Goal: Check status

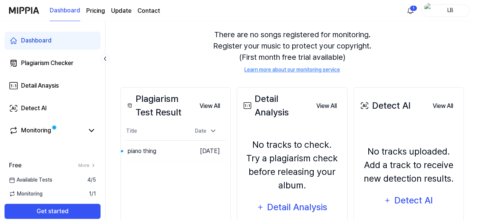
scroll to position [69, 0]
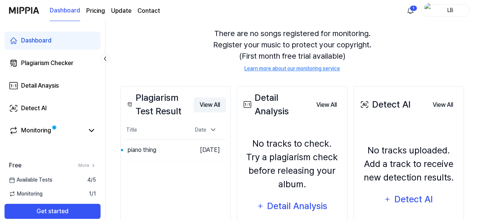
click at [205, 100] on button "View All" at bounding box center [210, 105] width 32 height 15
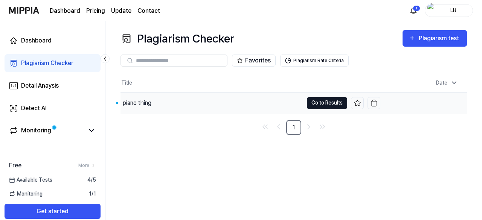
click at [323, 101] on button "Go to Results" at bounding box center [327, 103] width 40 height 12
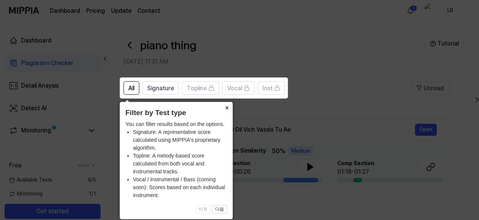
click at [229, 107] on button "×" at bounding box center [227, 107] width 12 height 11
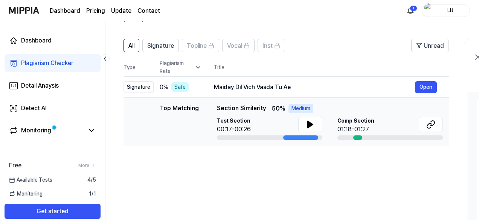
scroll to position [43, 0]
click at [306, 124] on icon at bounding box center [310, 124] width 9 height 9
click at [283, 174] on div "All Signature Topline Vocal Inst Unread All Signature Topline Vocal Inst Type P…" at bounding box center [286, 179] width 325 height 283
click at [293, 137] on div at bounding box center [300, 137] width 35 height 5
click at [304, 125] on button at bounding box center [310, 124] width 24 height 15
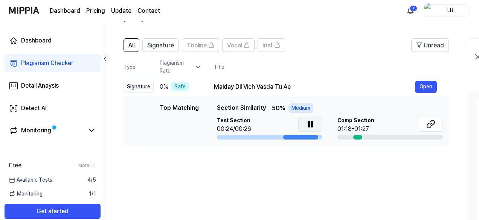
click at [306, 123] on icon at bounding box center [310, 124] width 9 height 9
click at [306, 122] on icon at bounding box center [310, 124] width 9 height 9
click at [134, 87] on div "Signature" at bounding box center [139, 87] width 30 height 12
click at [200, 67] on icon at bounding box center [198, 67] width 8 height 8
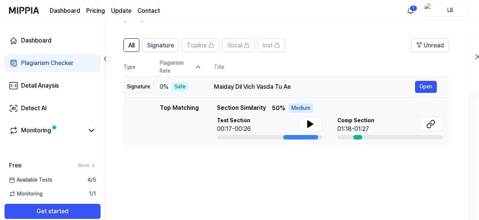
click at [238, 84] on div "Maiday Dil Vich Vasda Tu Ae" at bounding box center [314, 87] width 201 height 9
